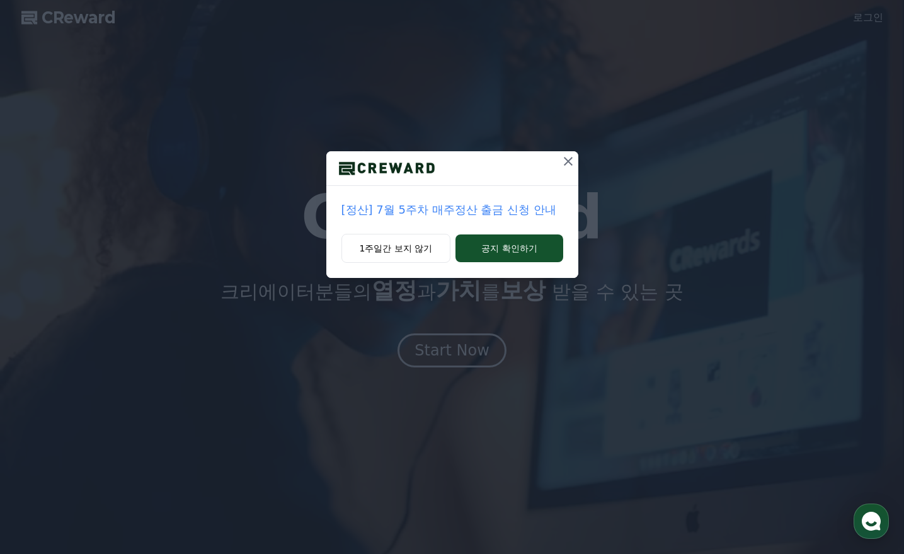
click at [563, 163] on icon at bounding box center [568, 161] width 15 height 15
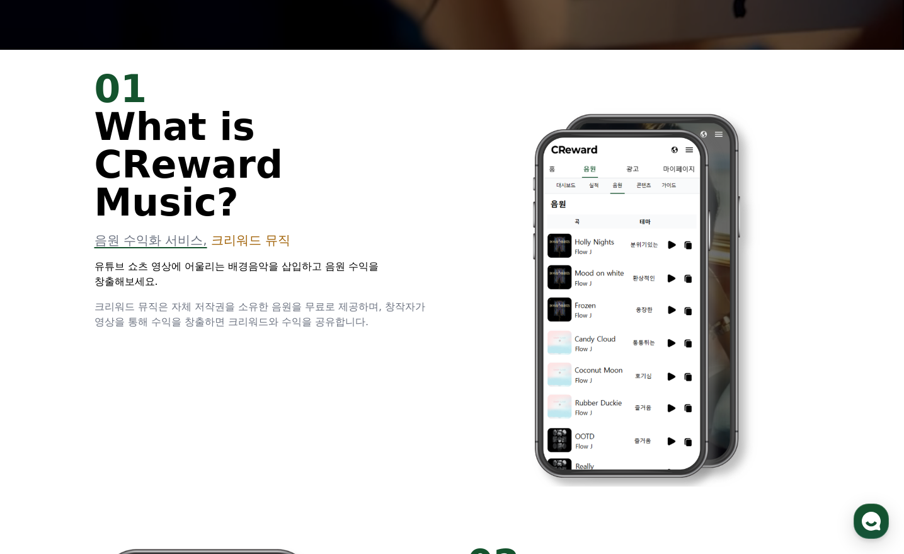
scroll to position [252, 0]
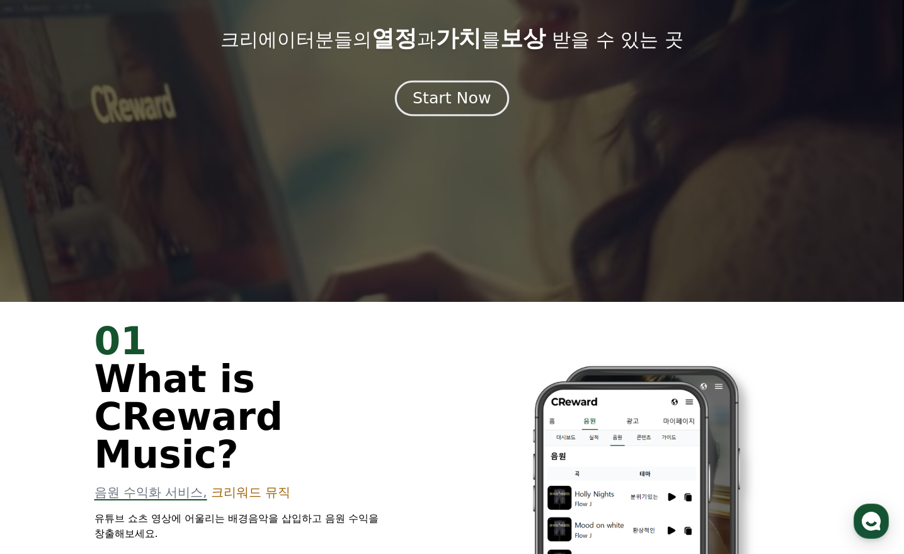
click at [468, 83] on button "Start Now" at bounding box center [452, 98] width 114 height 36
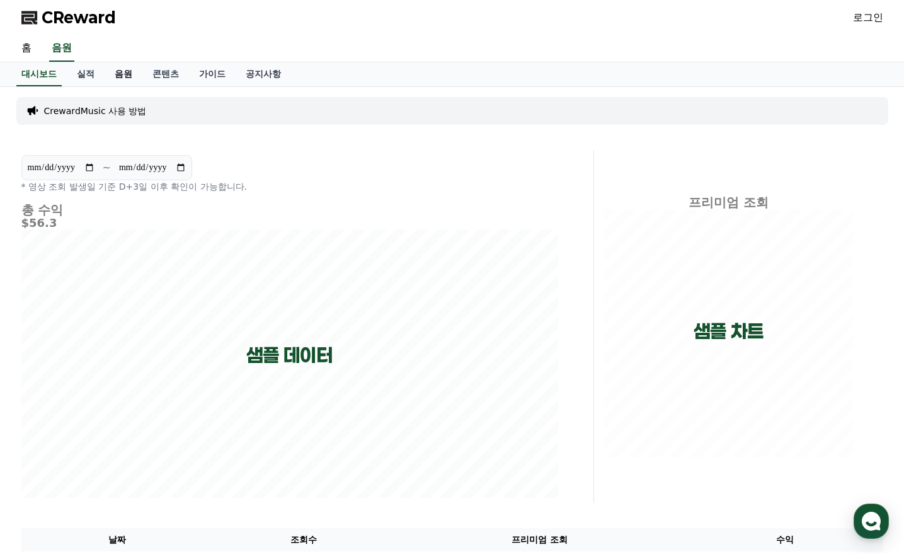
click at [129, 80] on link "음원" at bounding box center [124, 74] width 38 height 24
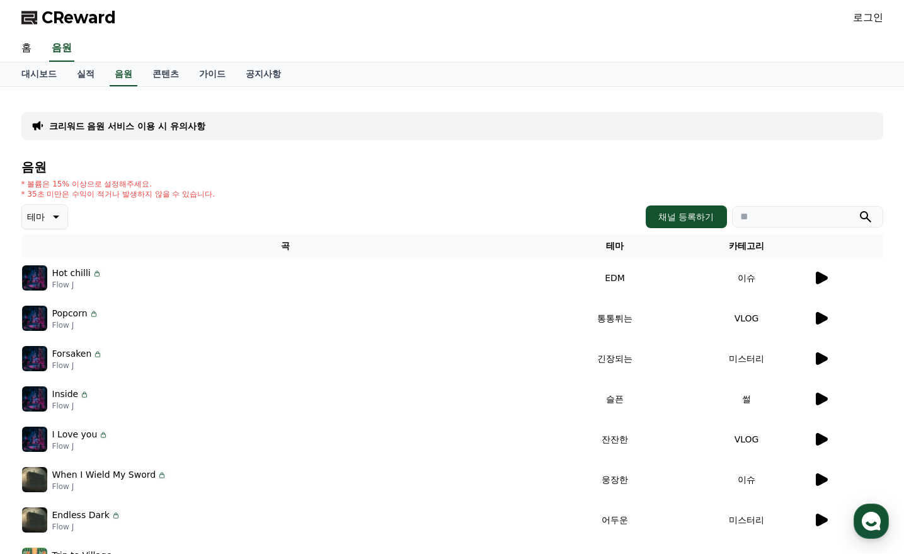
click at [814, 274] on icon at bounding box center [821, 277] width 15 height 15
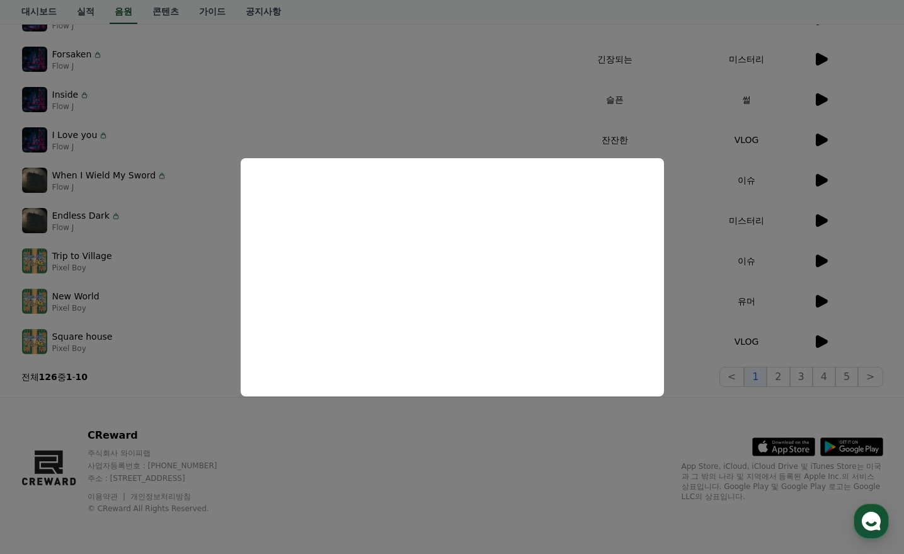
scroll to position [110, 0]
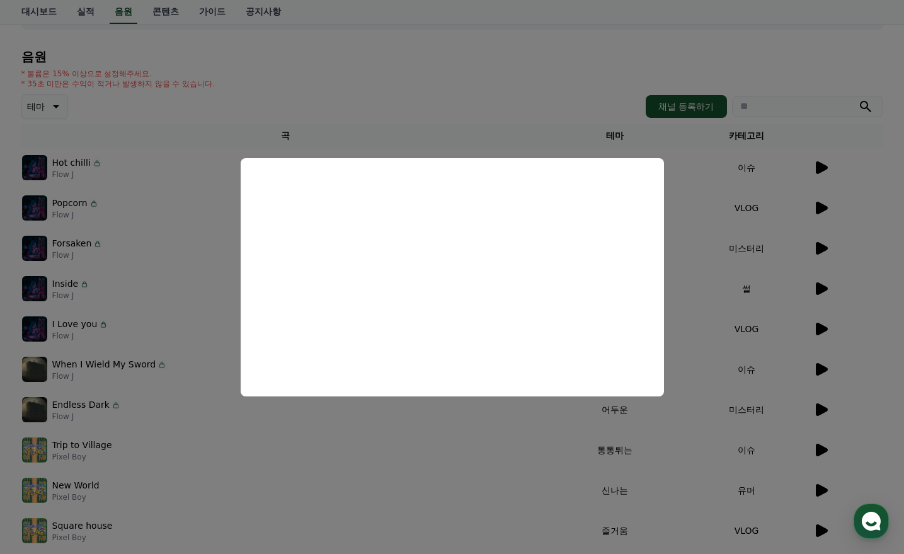
click at [124, 253] on button "close modal" at bounding box center [452, 277] width 904 height 554
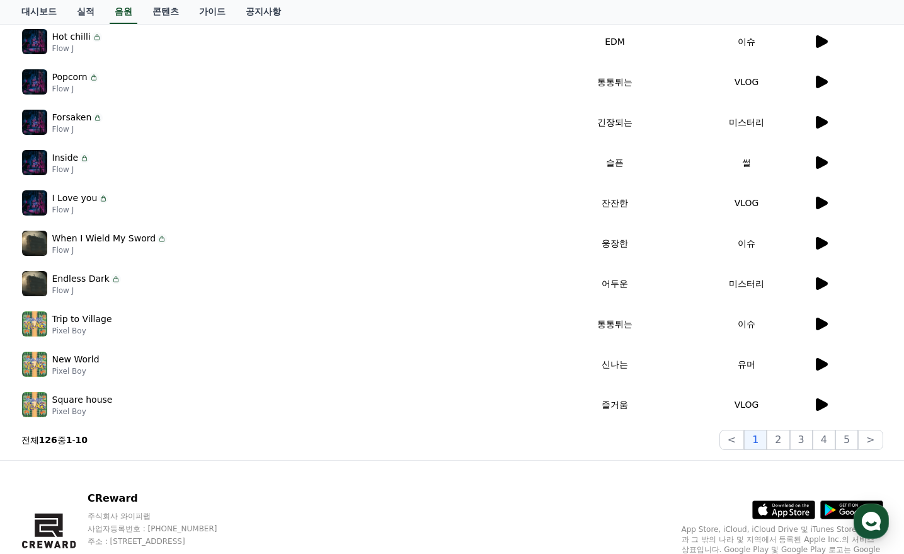
scroll to position [299, 0]
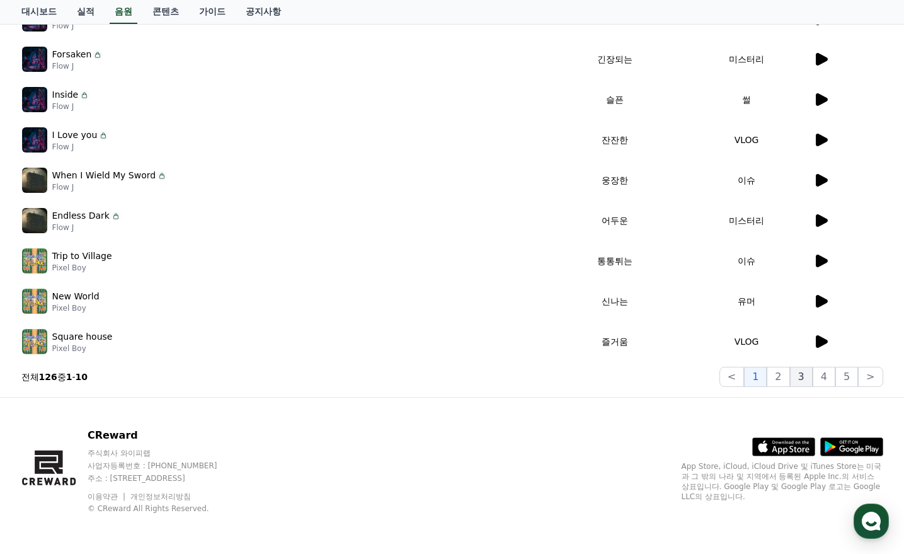
click at [836, 375] on button "3" at bounding box center [847, 377] width 23 height 20
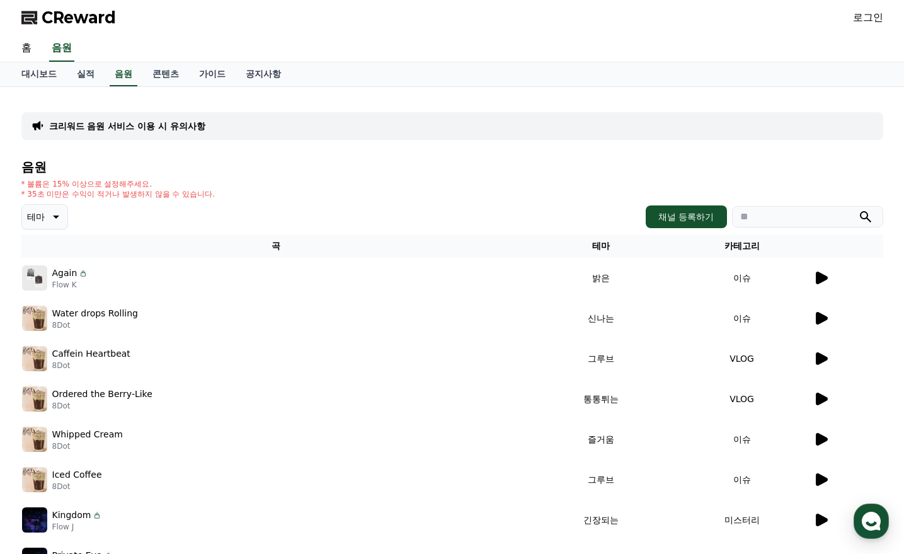
click at [52, 216] on icon at bounding box center [54, 216] width 15 height 15
click at [55, 355] on button "분위기있는" at bounding box center [50, 359] width 54 height 28
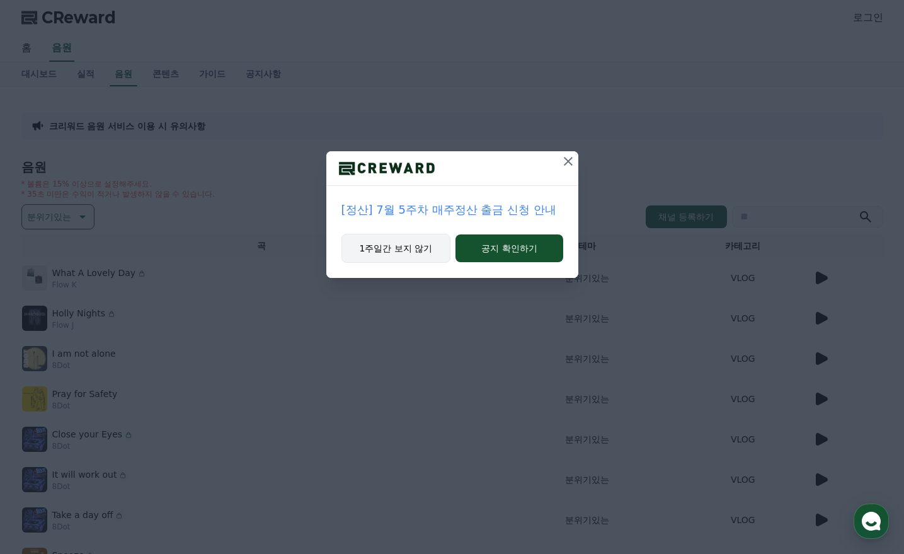
click at [397, 243] on button "1주일간 보지 않기" at bounding box center [397, 248] width 110 height 29
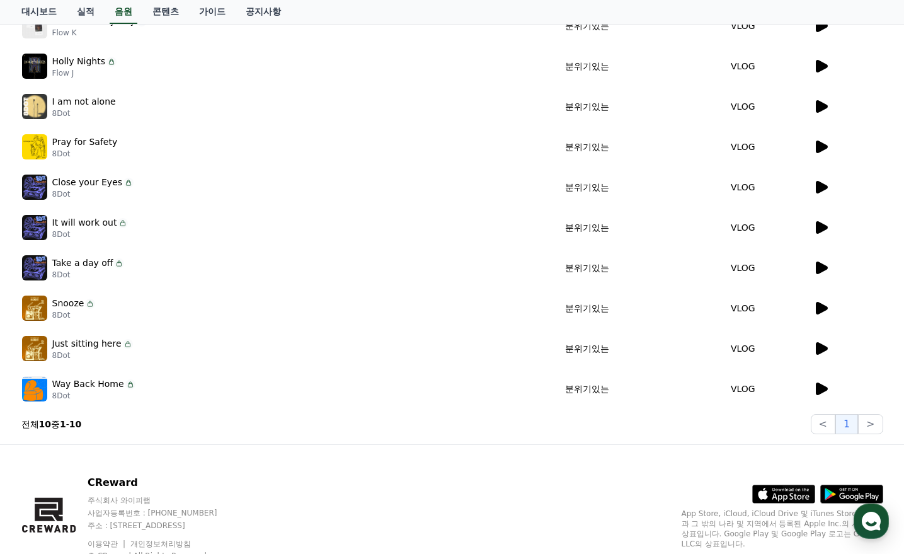
scroll to position [63, 0]
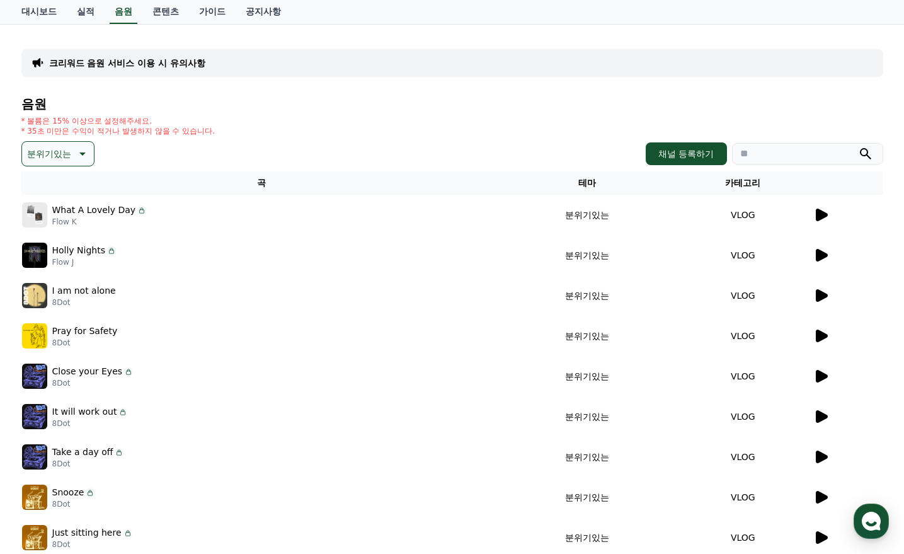
click at [823, 294] on icon at bounding box center [822, 295] width 12 height 13
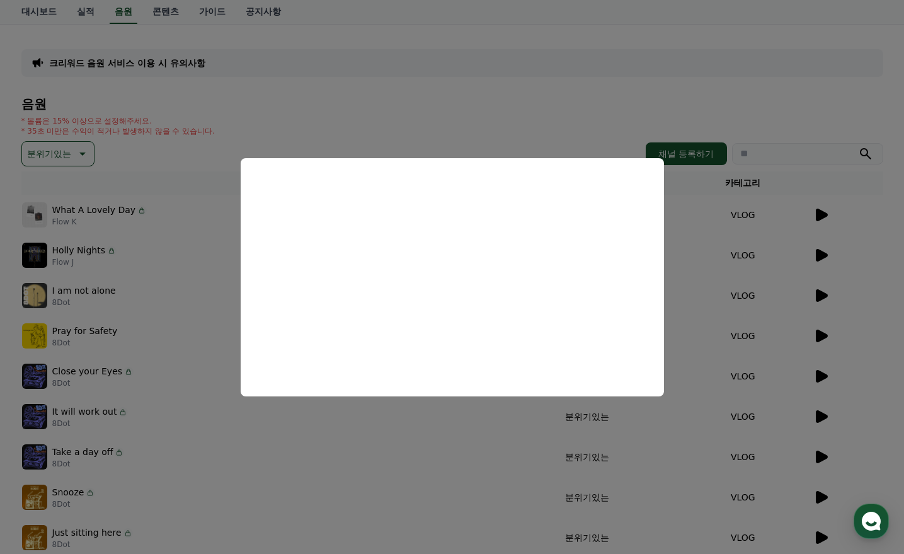
click at [134, 367] on button "close modal" at bounding box center [452, 277] width 904 height 554
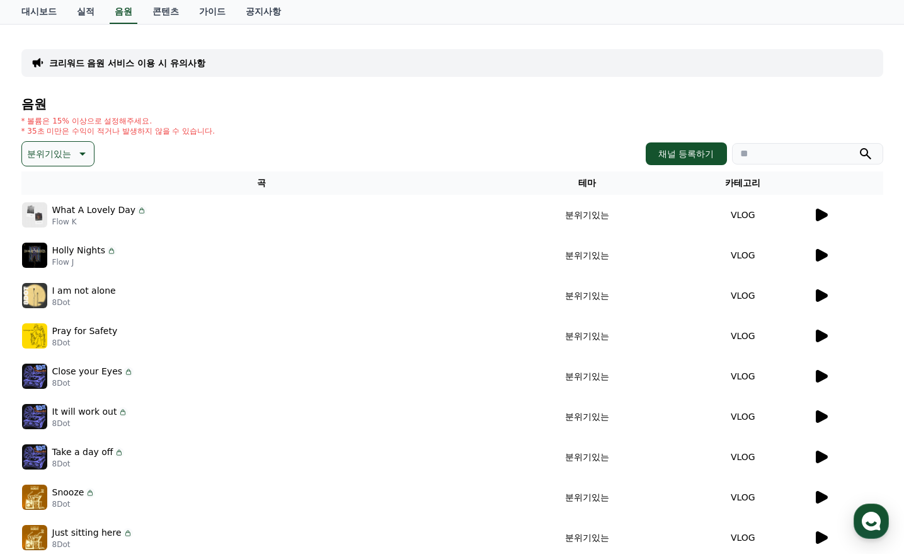
click at [813, 378] on td at bounding box center [848, 376] width 71 height 40
click at [824, 377] on icon at bounding box center [822, 376] width 12 height 13
